Goal: Complete application form

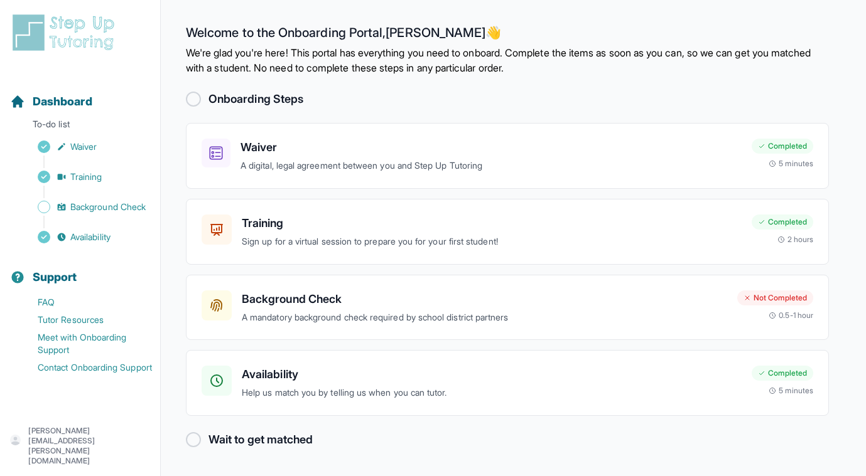
click at [194, 102] on div at bounding box center [193, 99] width 15 height 15
click at [261, 386] on p "Help us match you by telling us when you can tutor." at bounding box center [492, 393] width 500 height 14
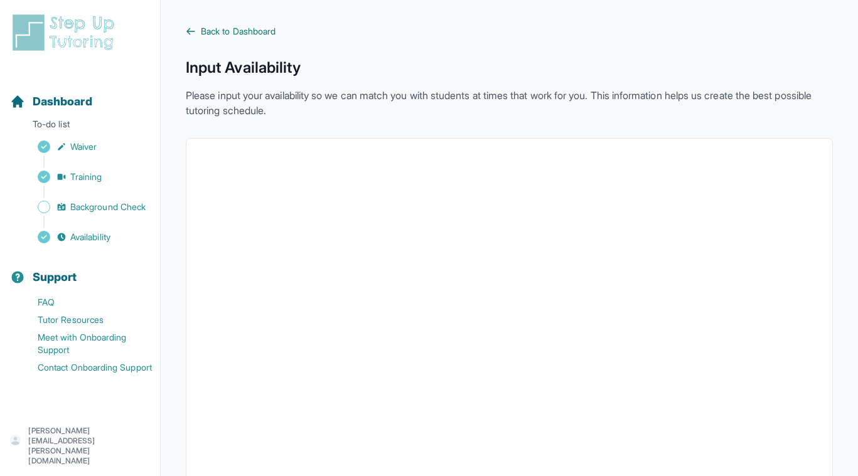
click at [229, 36] on span "Back to Dashboard" at bounding box center [238, 31] width 75 height 13
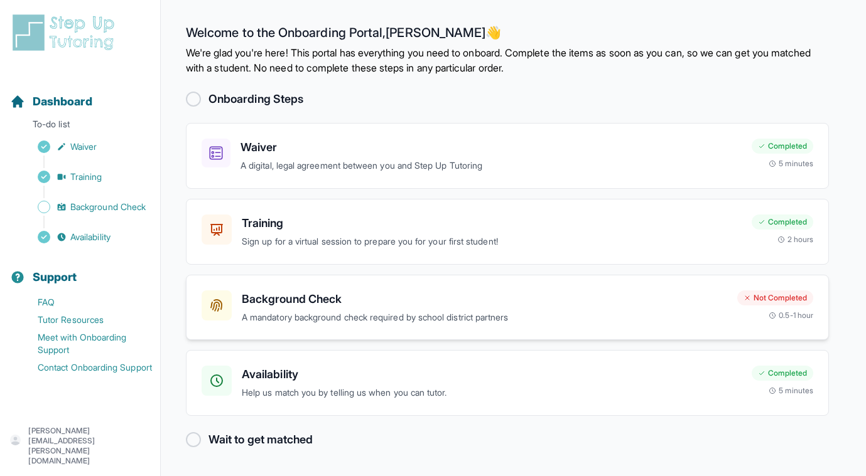
click at [343, 280] on div "Background Check A mandatory background check required by school district partn…" at bounding box center [507, 308] width 643 height 66
